Goal: Information Seeking & Learning: Learn about a topic

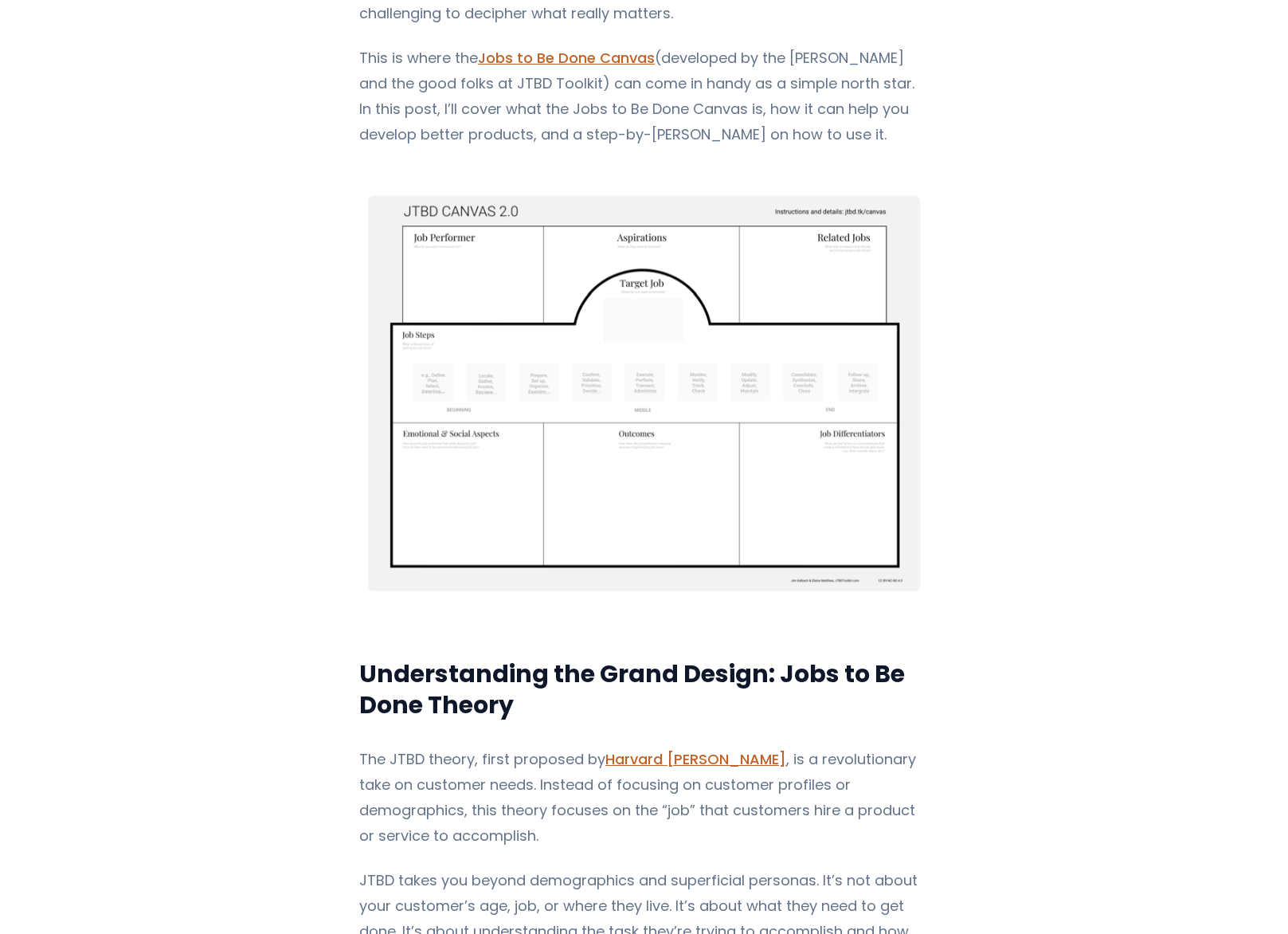
scroll to position [505, 0]
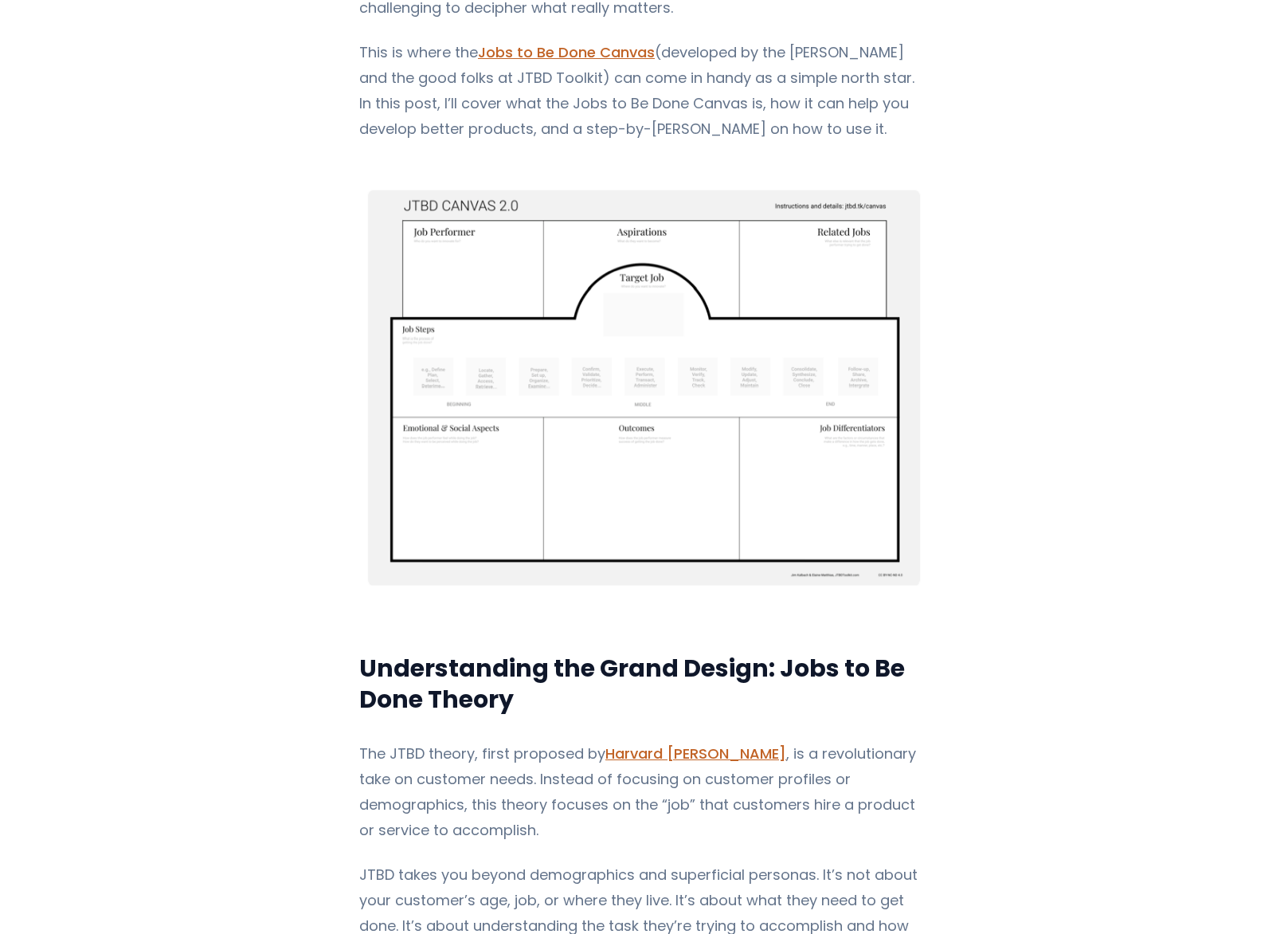
click at [530, 317] on img "Content" at bounding box center [644, 387] width 570 height 440
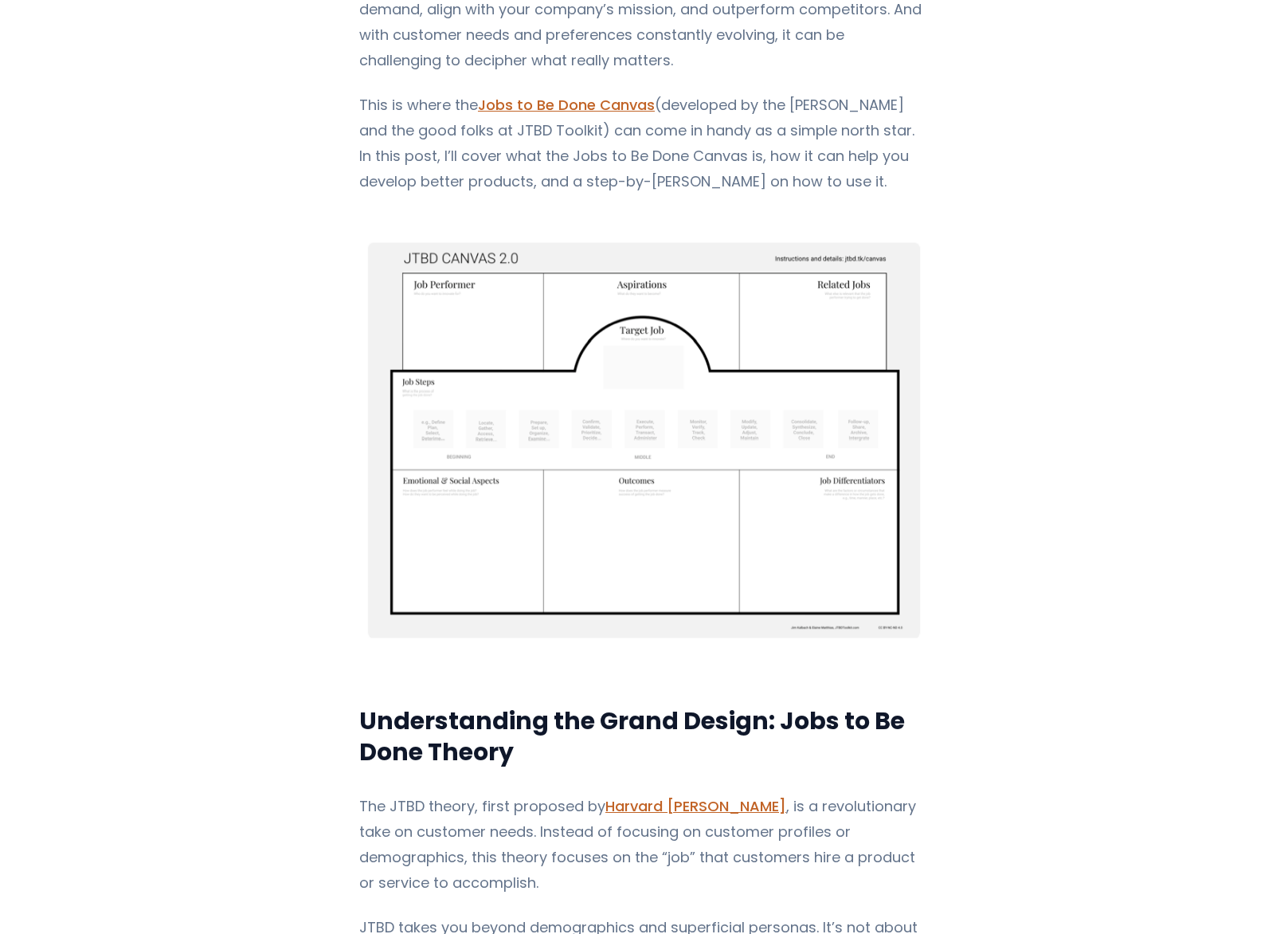
scroll to position [446, 0]
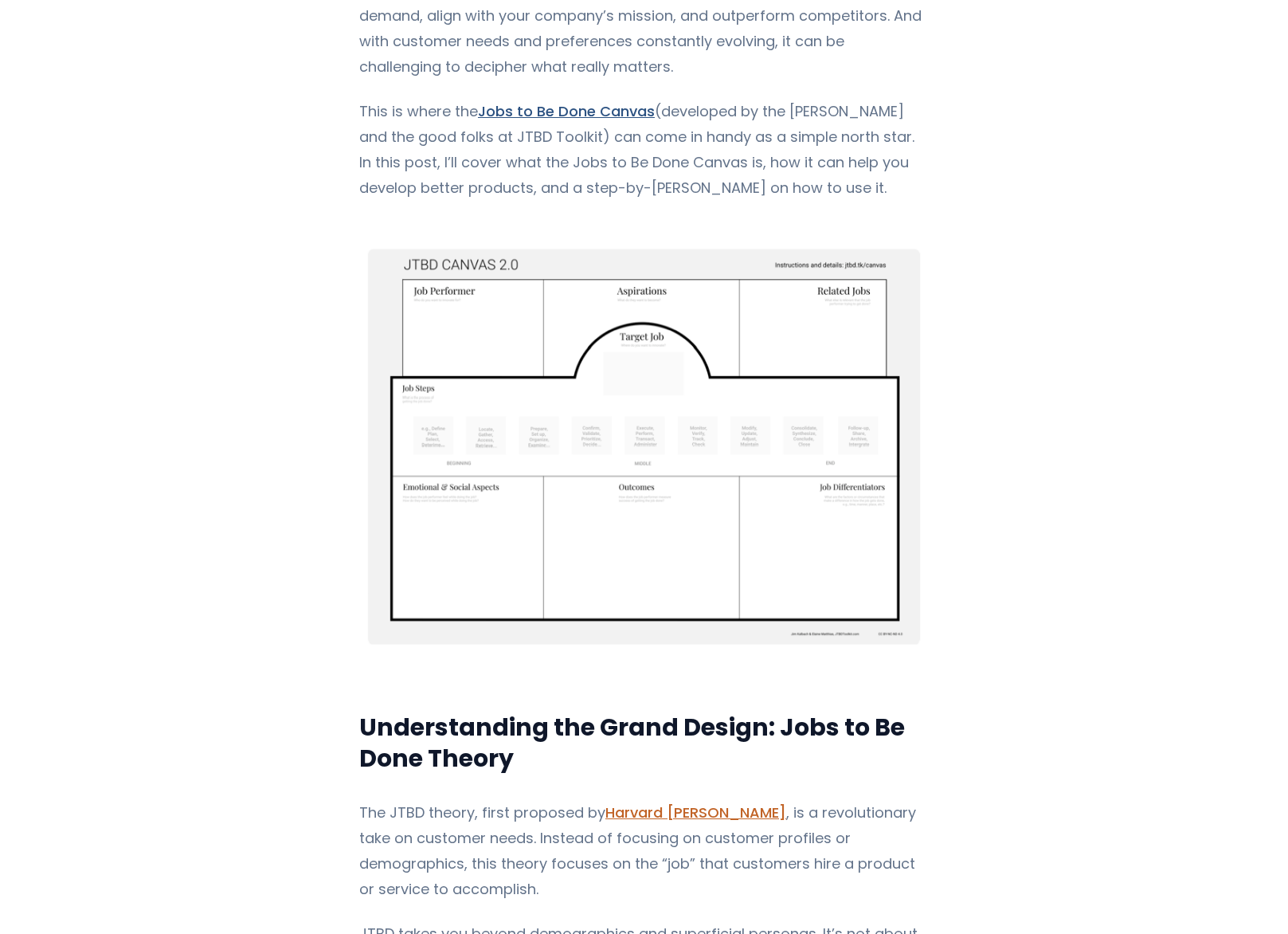
click at [580, 115] on link "Jobs to Be Done Canvas" at bounding box center [566, 111] width 177 height 20
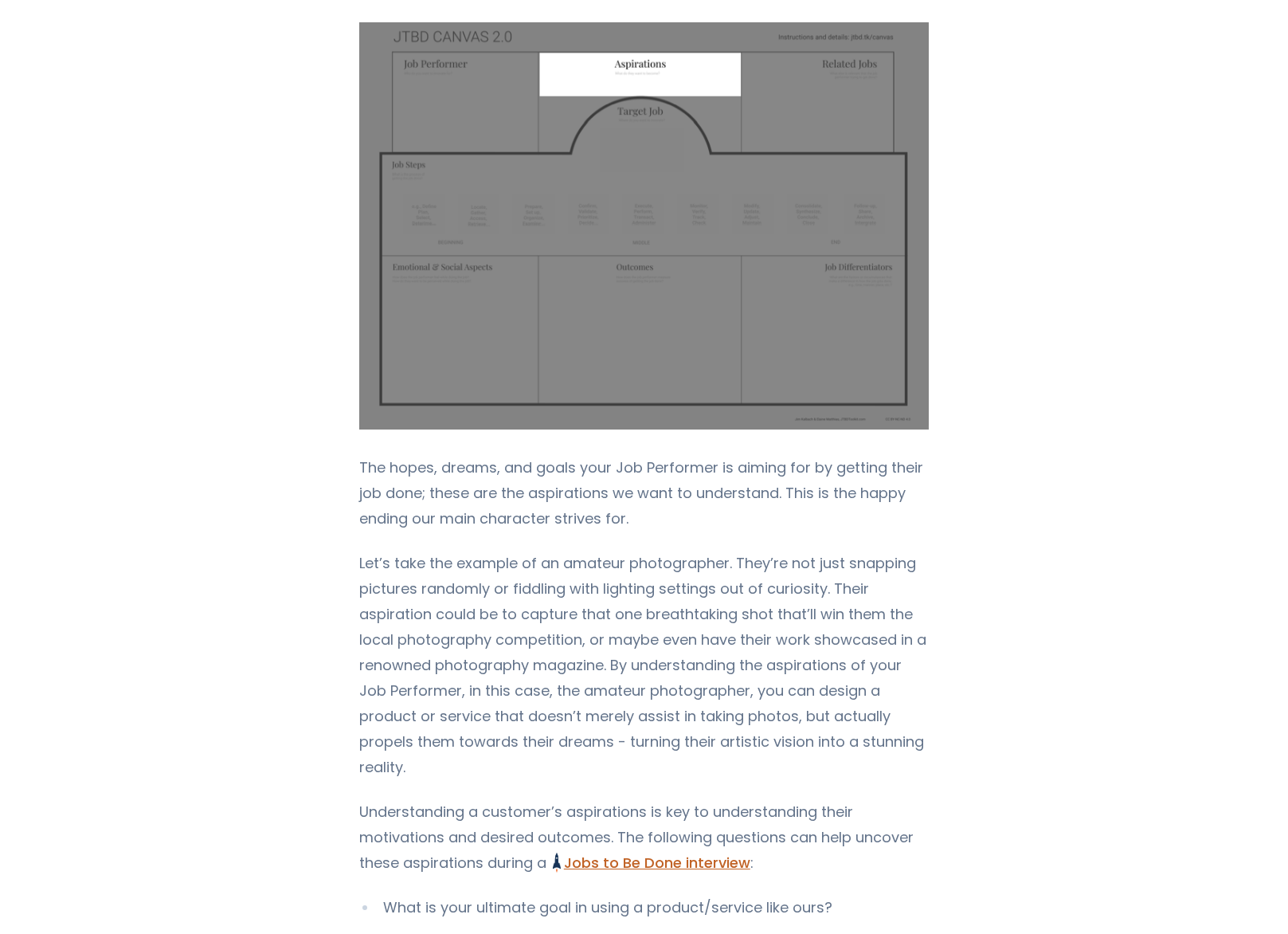
scroll to position [3402, 0]
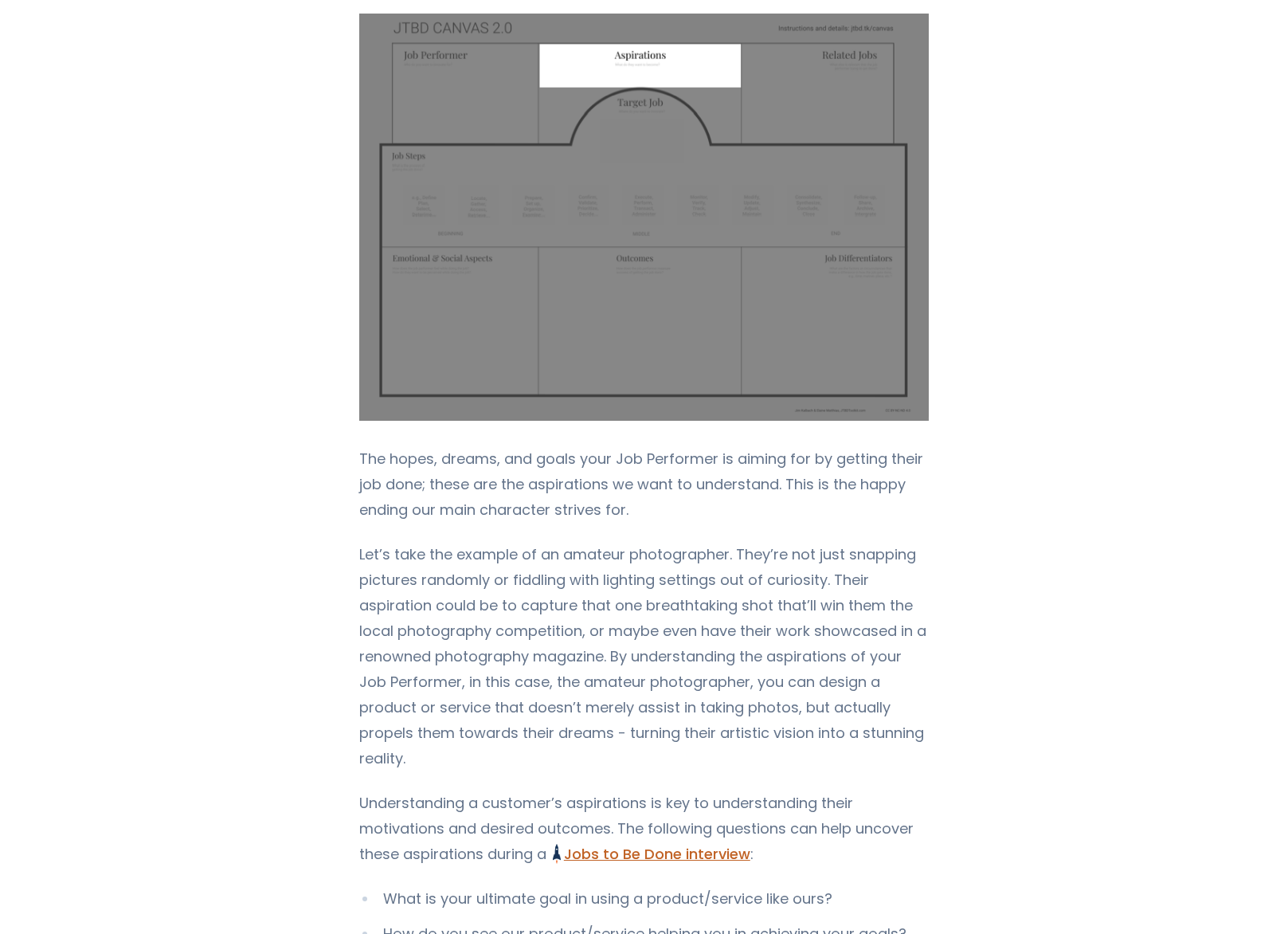
drag, startPoint x: 781, startPoint y: 496, endPoint x: 621, endPoint y: 518, distance: 161.5
click at [621, 518] on p "The hopes, dreams, and goals your Job Performer is aiming for by getting their …" at bounding box center [644, 484] width 570 height 76
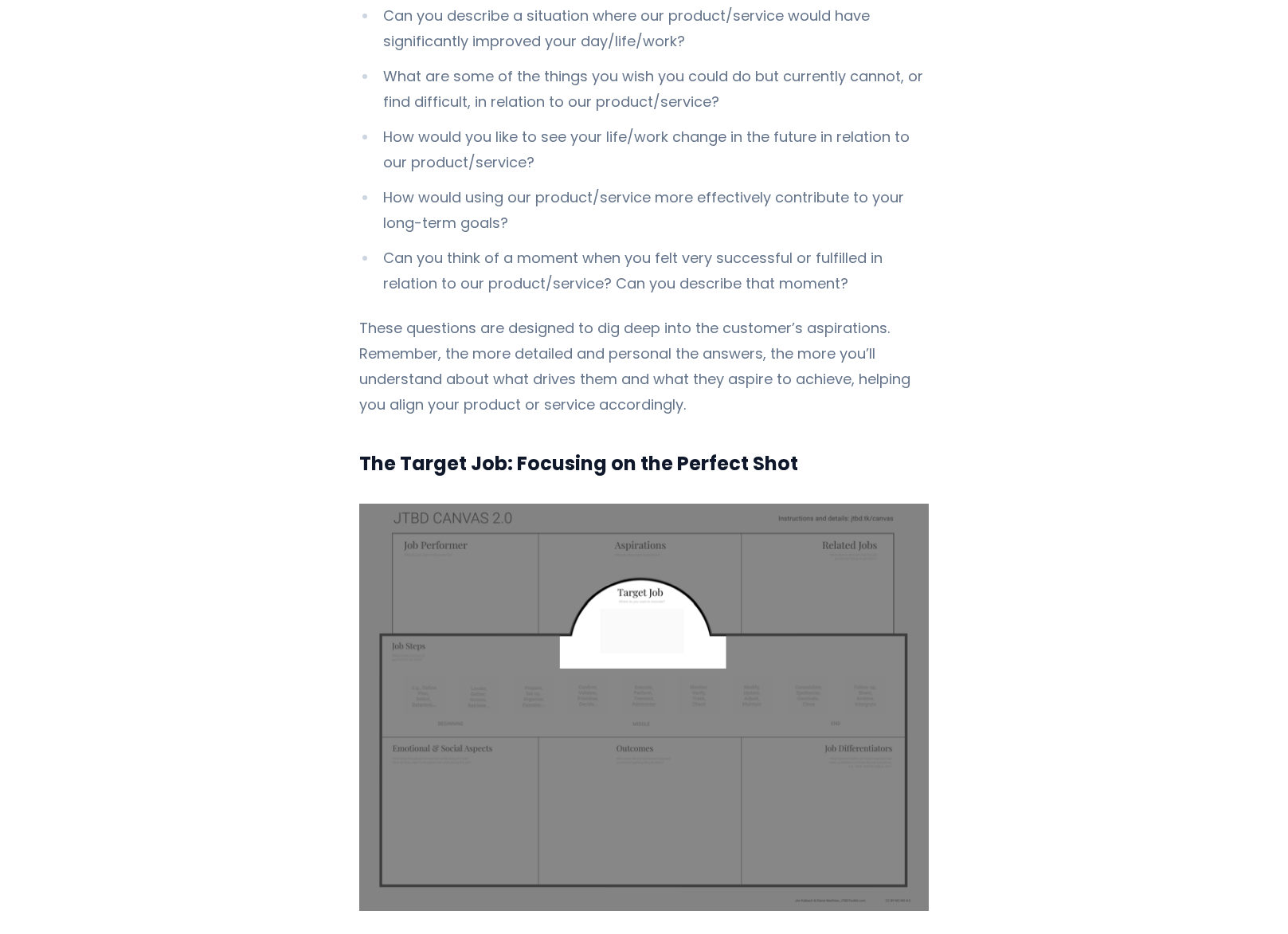
scroll to position [4401, 0]
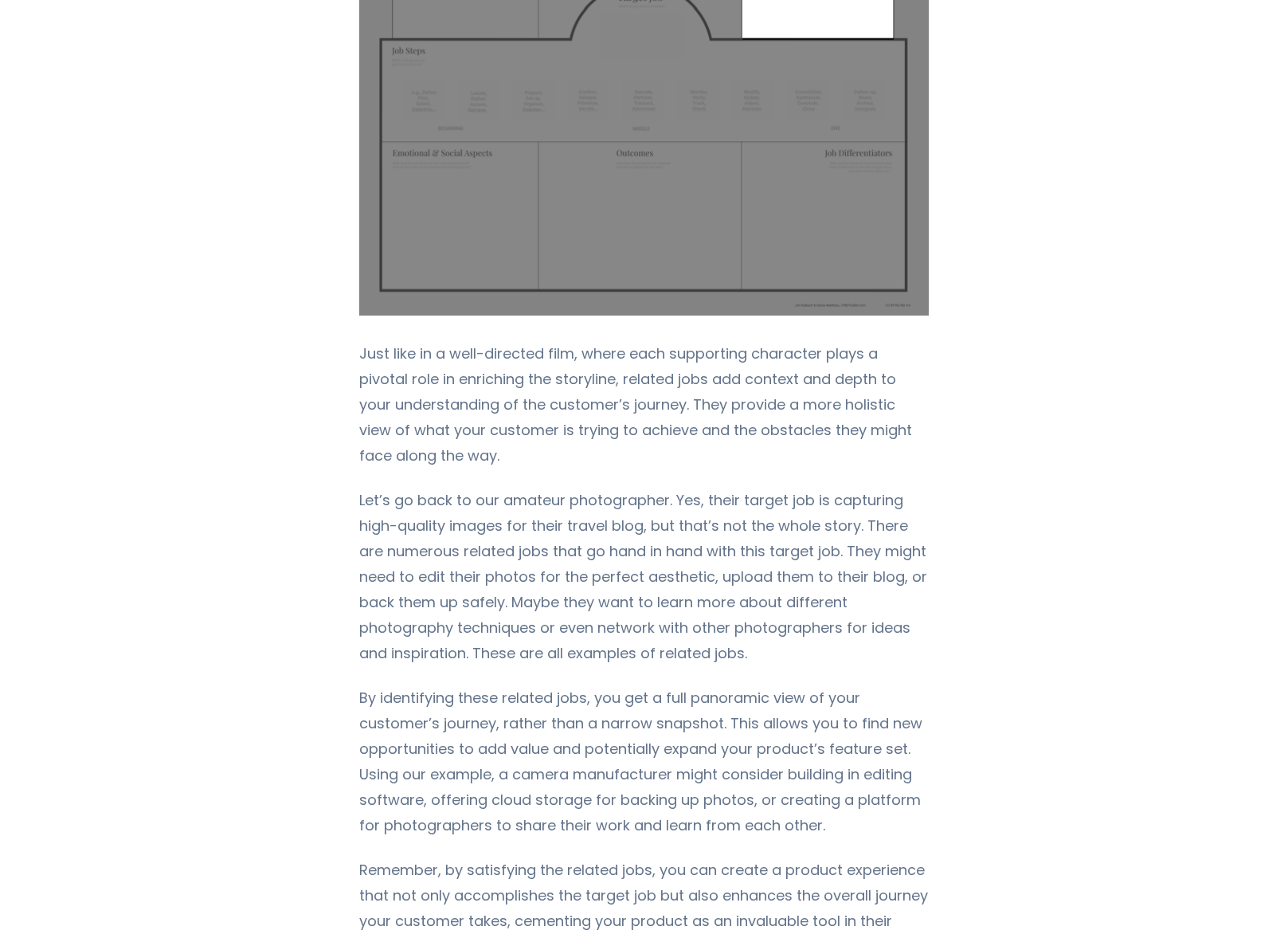
scroll to position [6157, 0]
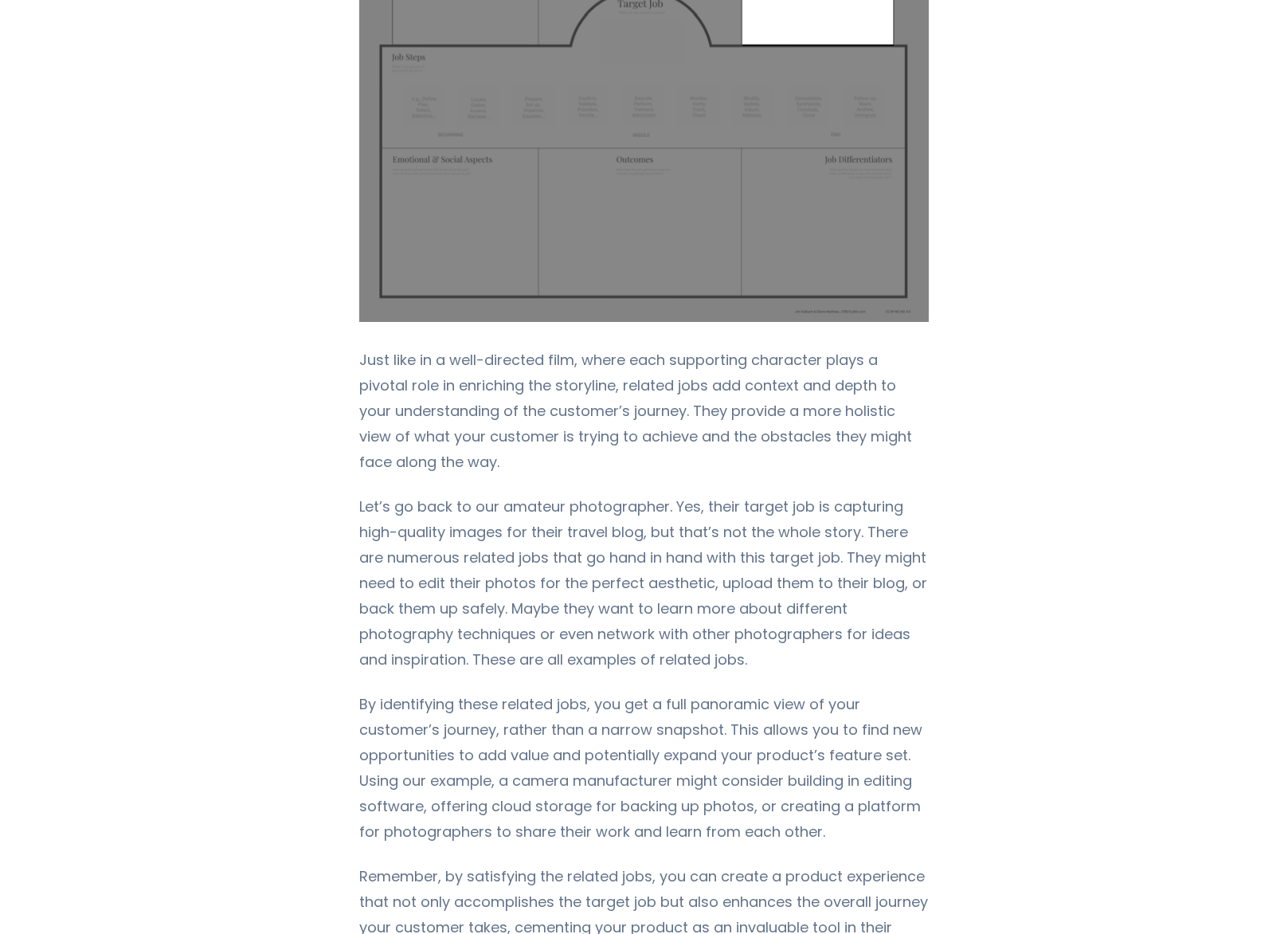
drag, startPoint x: 799, startPoint y: 417, endPoint x: 820, endPoint y: 419, distance: 21.1
click at [912, 426] on p "Just like in a well-directed film, where each supporting character plays a pivo…" at bounding box center [644, 411] width 570 height 127
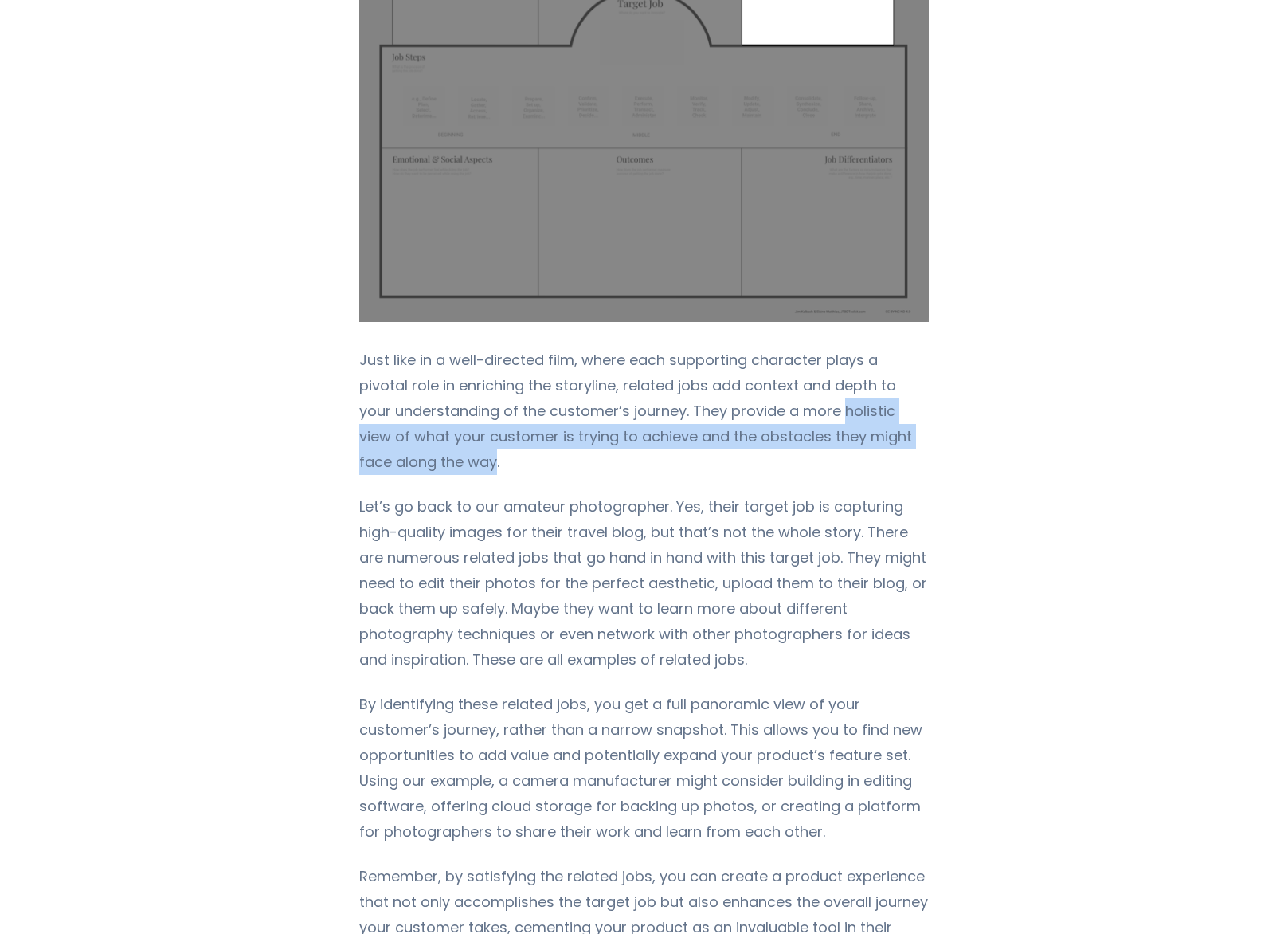
drag, startPoint x: 800, startPoint y: 416, endPoint x: 411, endPoint y: 469, distance: 392.6
click at [406, 470] on p "Just like in a well-directed film, where each supporting character plays a pivo…" at bounding box center [644, 411] width 570 height 127
copy p "holistic view of what your customer is trying to achieve and the obstacles they…"
click at [768, 570] on p "Let’s go back to our amateur photographer. Yes, their target job is capturing h…" at bounding box center [644, 582] width 570 height 178
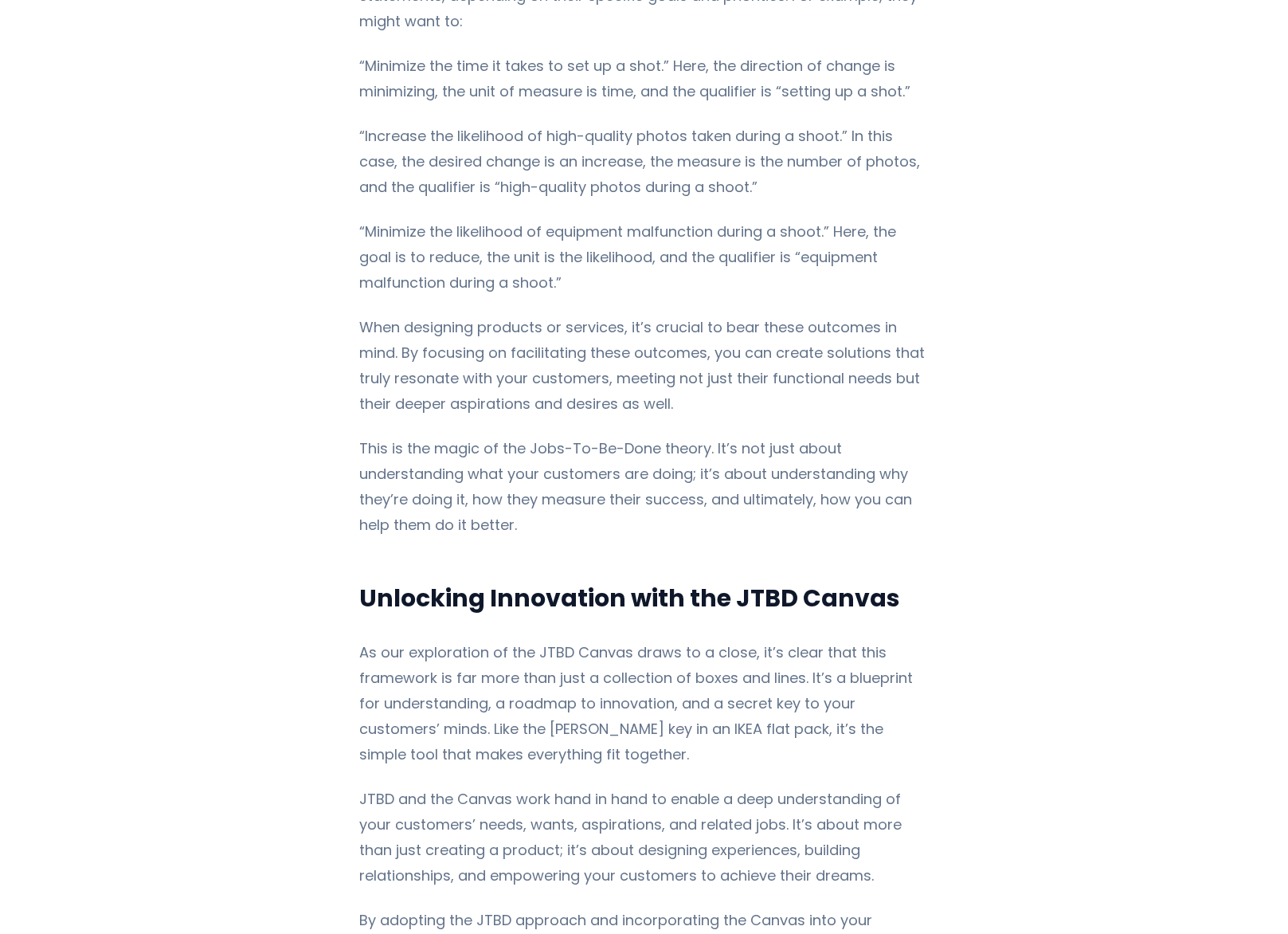
scroll to position [12297, 0]
